Goal: Task Accomplishment & Management: Complete application form

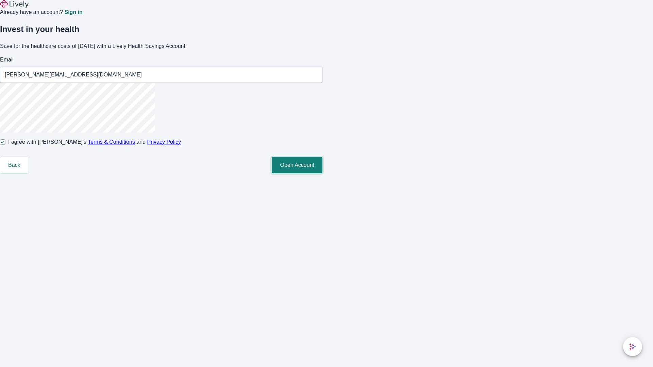
click at [322, 173] on button "Open Account" at bounding box center [297, 165] width 51 height 16
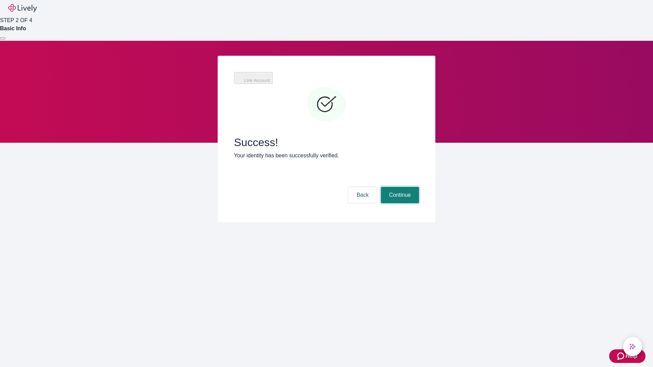
click at [399, 187] on button "Continue" at bounding box center [400, 195] width 38 height 16
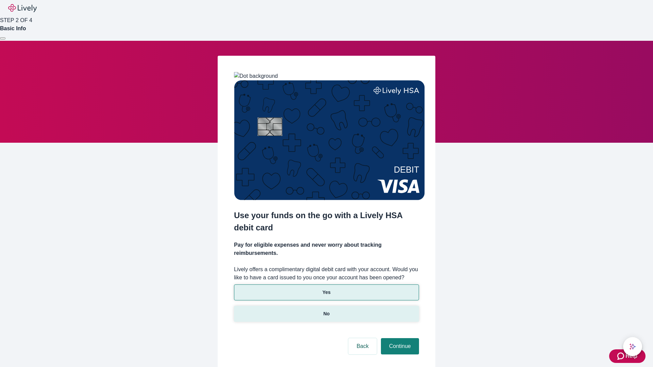
click at [326, 310] on p "No" at bounding box center [326, 313] width 6 height 7
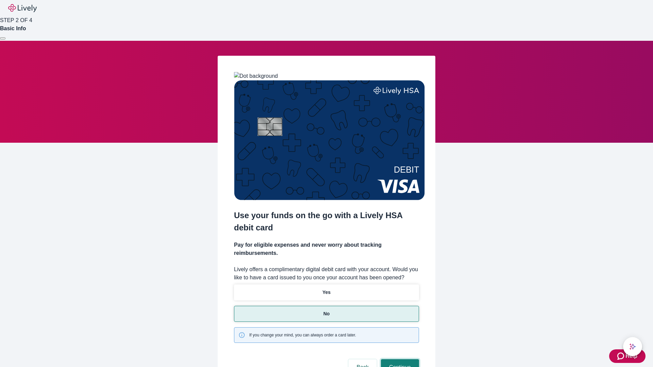
click at [399, 359] on button "Continue" at bounding box center [400, 367] width 38 height 16
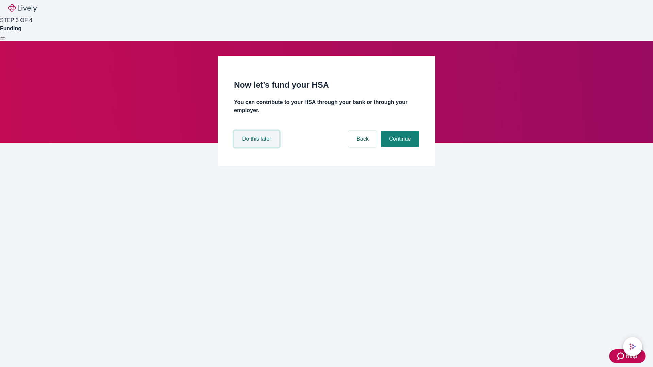
click at [257, 147] on button "Do this later" at bounding box center [256, 139] width 45 height 16
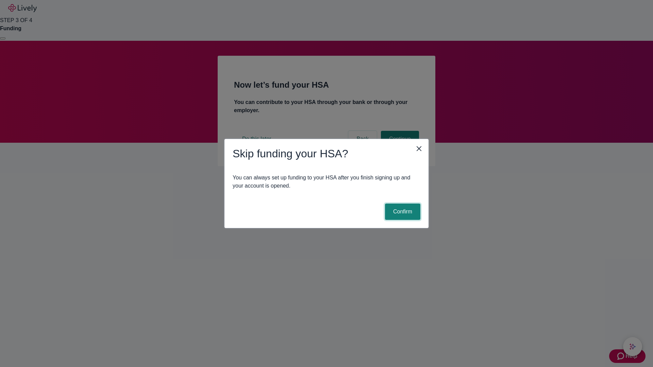
click at [402, 212] on button "Confirm" at bounding box center [402, 212] width 35 height 16
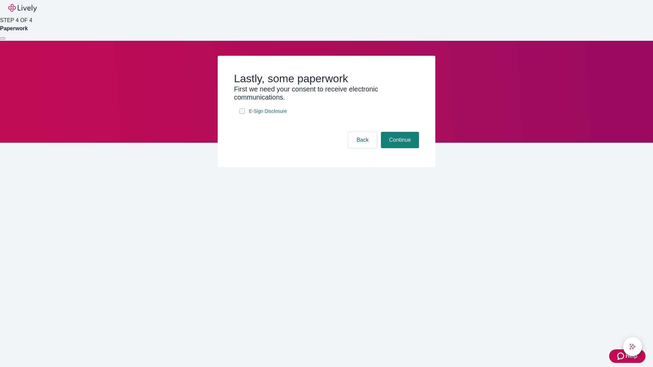
click at [242, 114] on input "E-Sign Disclosure" at bounding box center [241, 110] width 5 height 5
checkbox input "true"
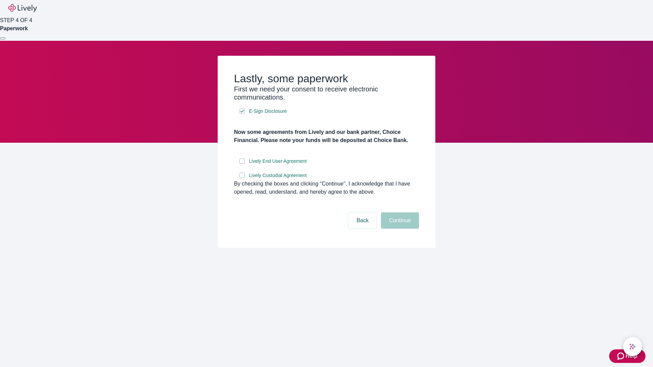
click at [242, 164] on input "Lively End User Agreement" at bounding box center [241, 160] width 5 height 5
checkbox input "true"
click at [242, 178] on input "Lively Custodial Agreement" at bounding box center [241, 175] width 5 height 5
checkbox input "true"
click at [399, 229] on button "Continue" at bounding box center [400, 221] width 38 height 16
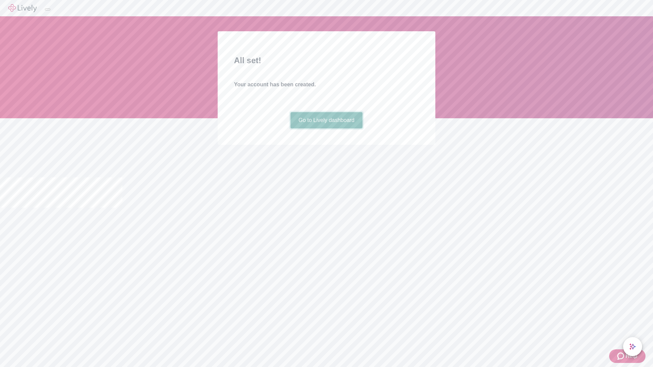
click at [326, 129] on link "Go to Lively dashboard" at bounding box center [326, 120] width 72 height 16
